Goal: Navigation & Orientation: Understand site structure

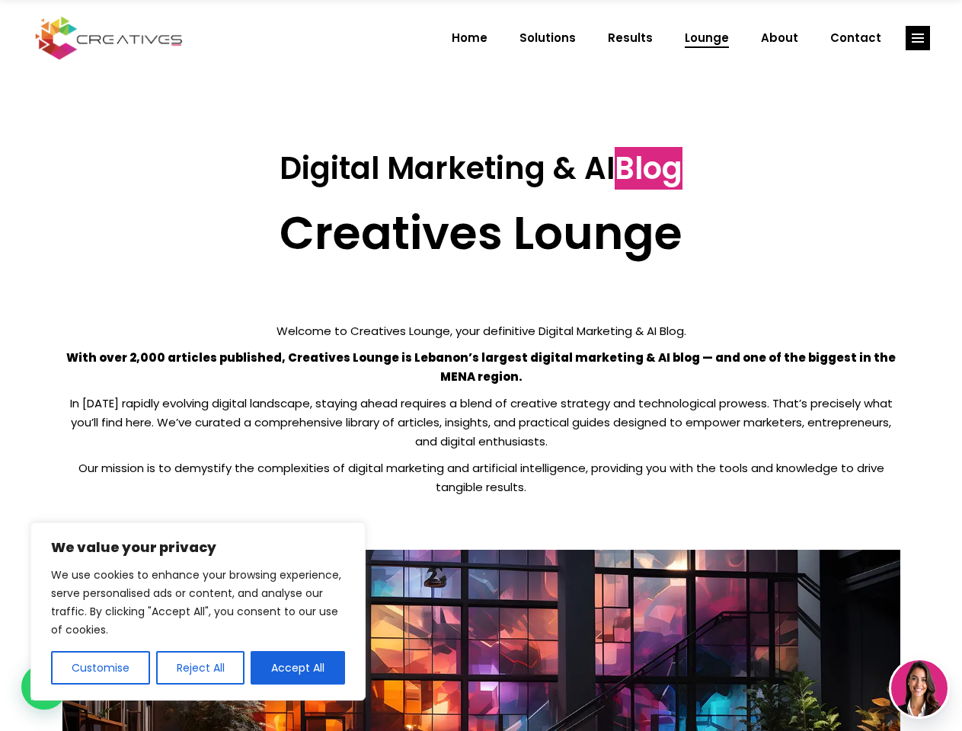
click at [480, 365] on p "With over 2,000 articles published, Creatives Lounge is Lebanon’s largest digit…" at bounding box center [481, 367] width 838 height 38
click at [100, 668] on button "Customise" at bounding box center [100, 668] width 99 height 34
click at [0, 0] on div at bounding box center [0, 0] width 0 height 0
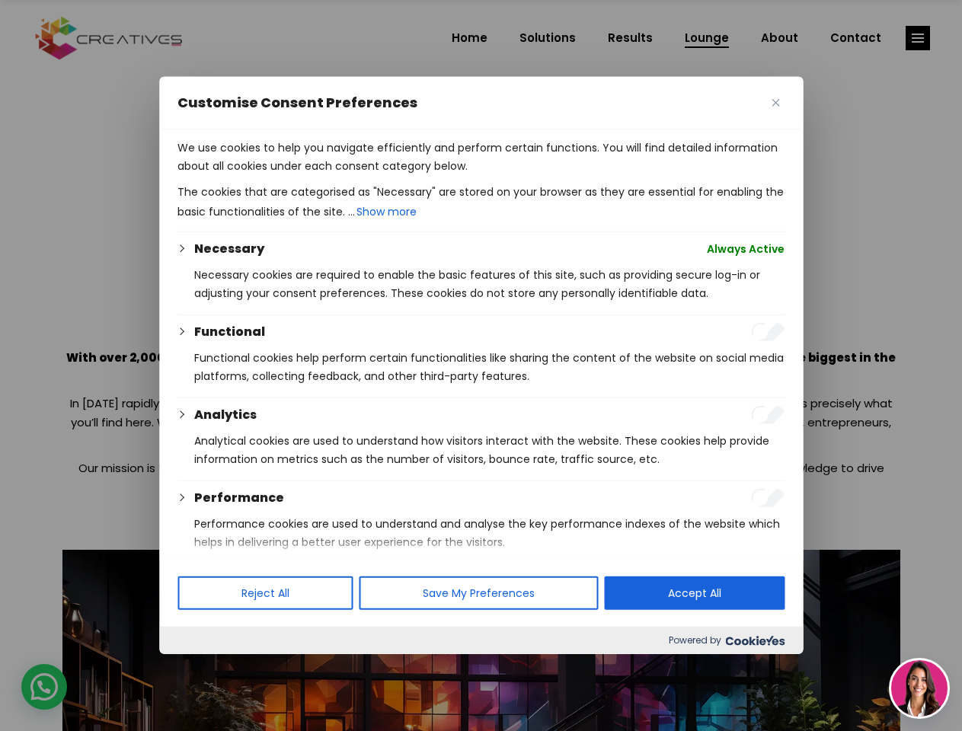
click at [298, 175] on p "We use cookies to help you navigate efficiently and perform certain functions. …" at bounding box center [480, 157] width 607 height 37
click at [917, 38] on div at bounding box center [481, 365] width 962 height 731
click at [919, 688] on img at bounding box center [919, 688] width 56 height 56
